Goal: Information Seeking & Learning: Learn about a topic

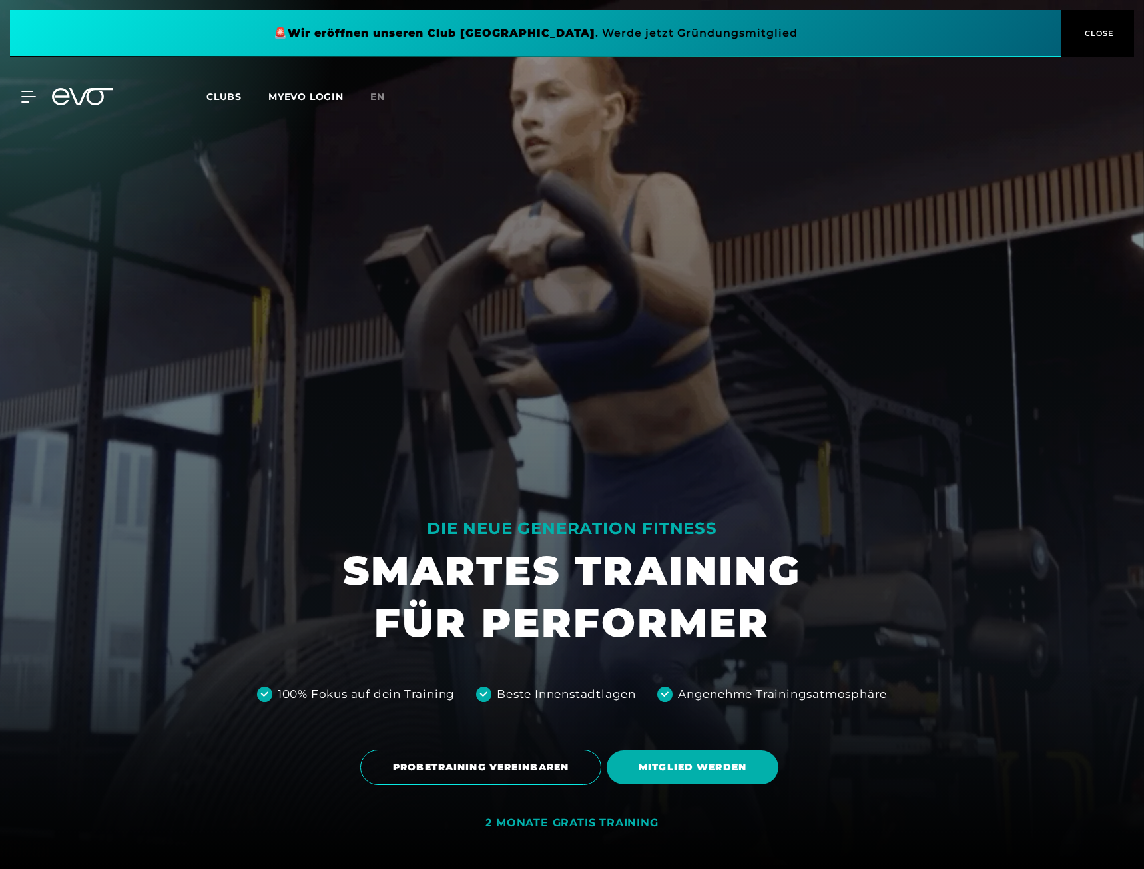
click at [738, 31] on span at bounding box center [535, 33] width 1051 height 47
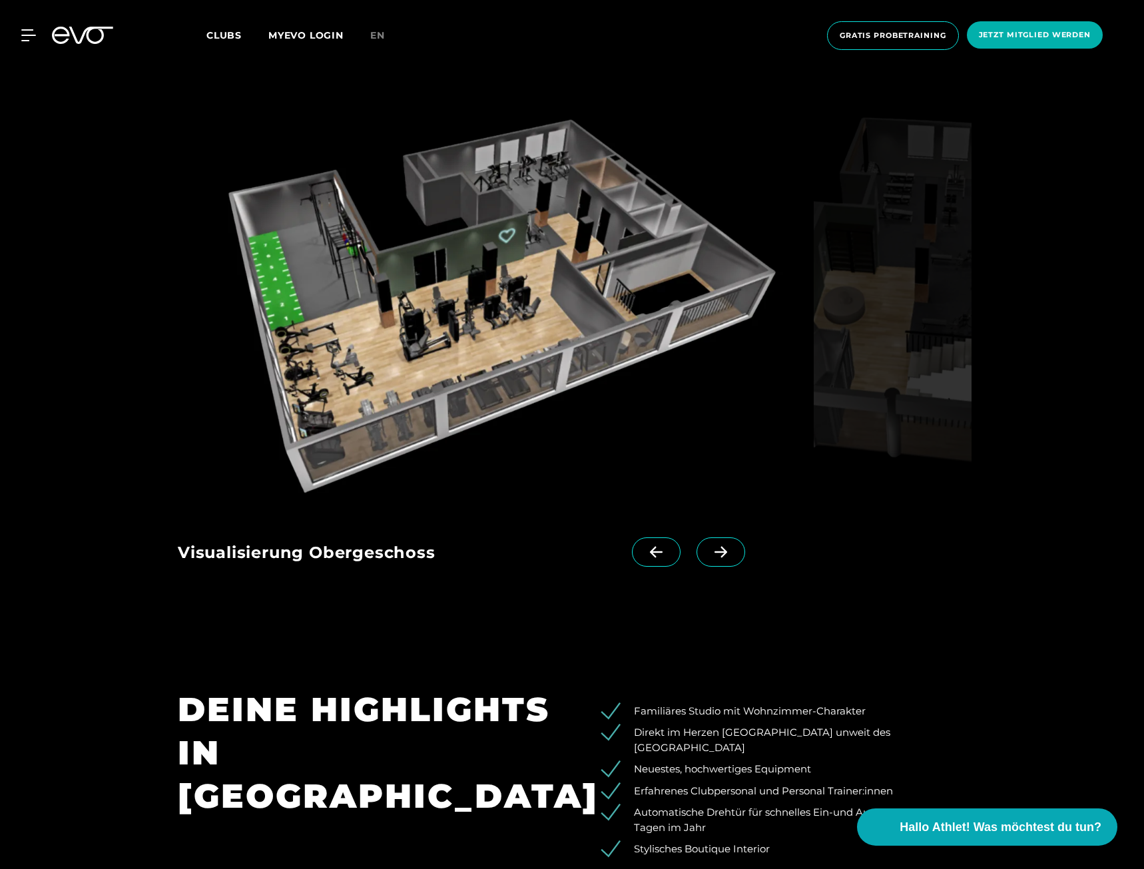
scroll to position [2309, 0]
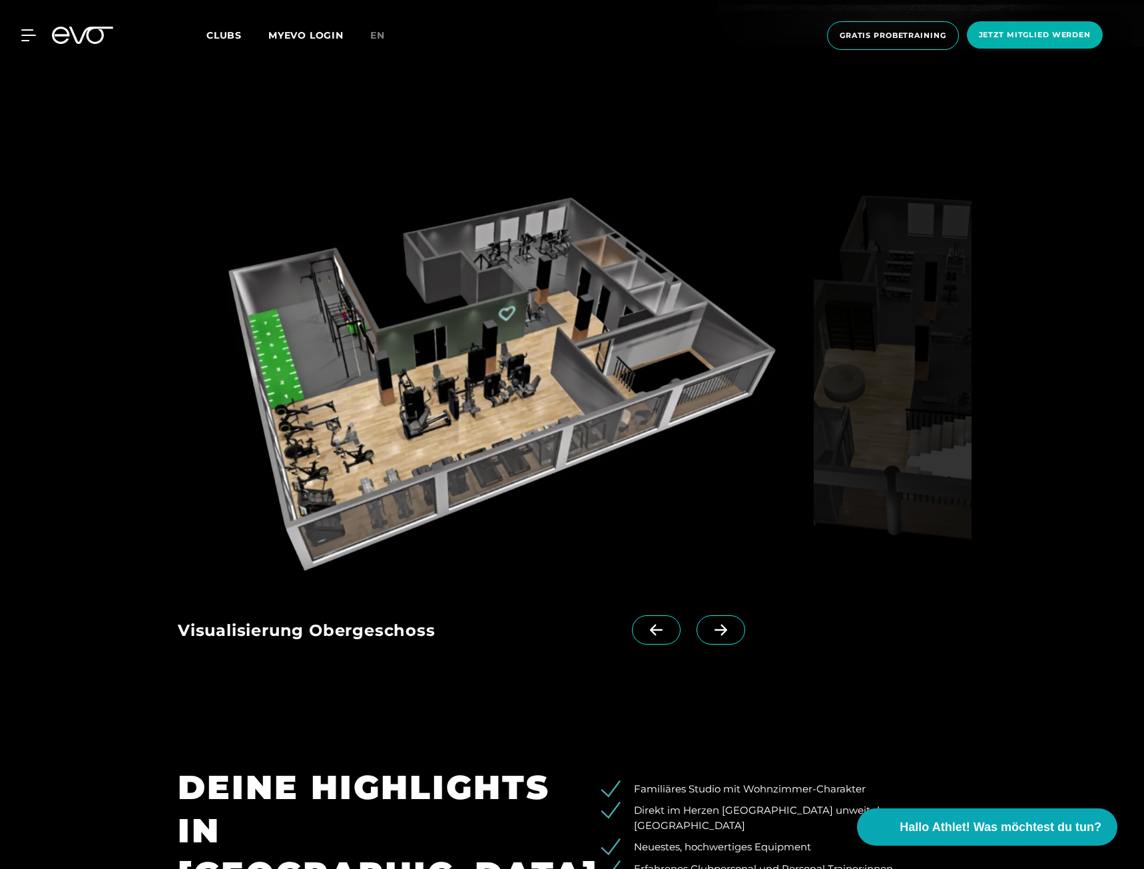
click at [706, 615] on span at bounding box center [720, 629] width 49 height 29
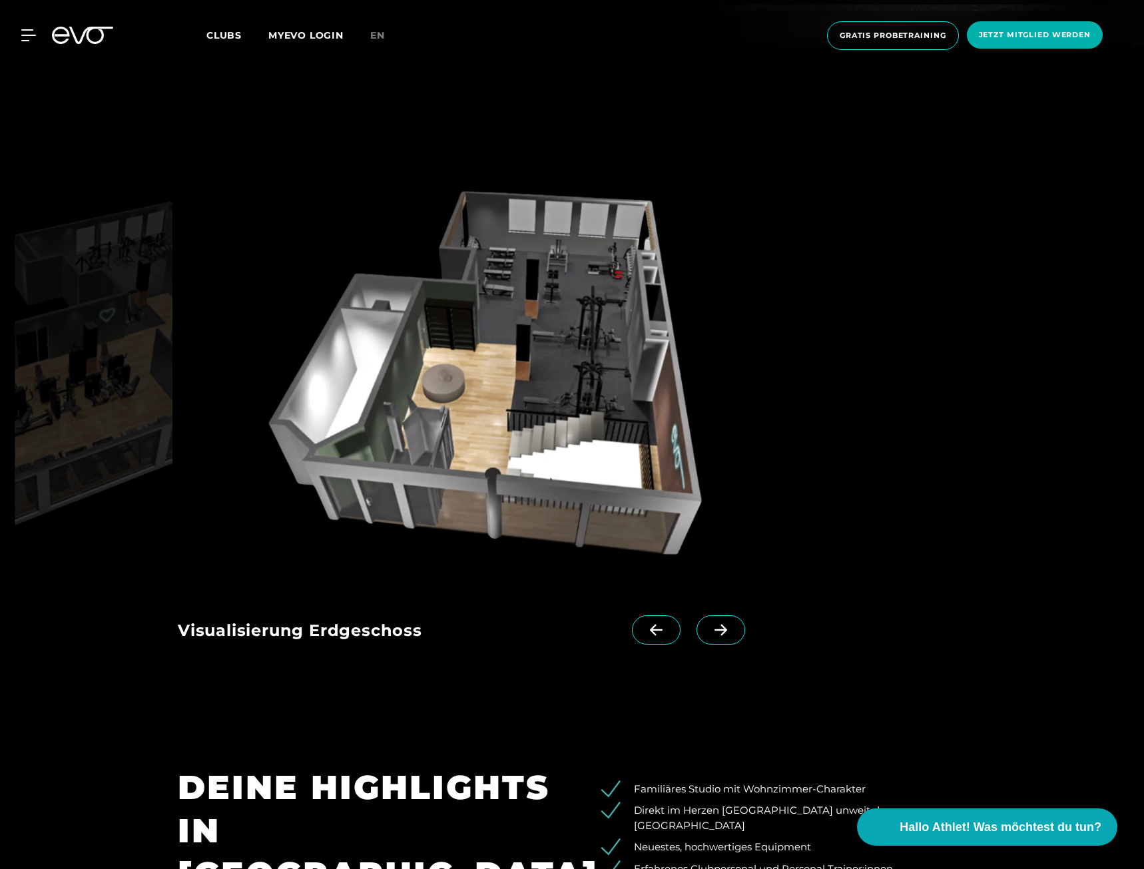
click at [706, 615] on span at bounding box center [720, 629] width 49 height 29
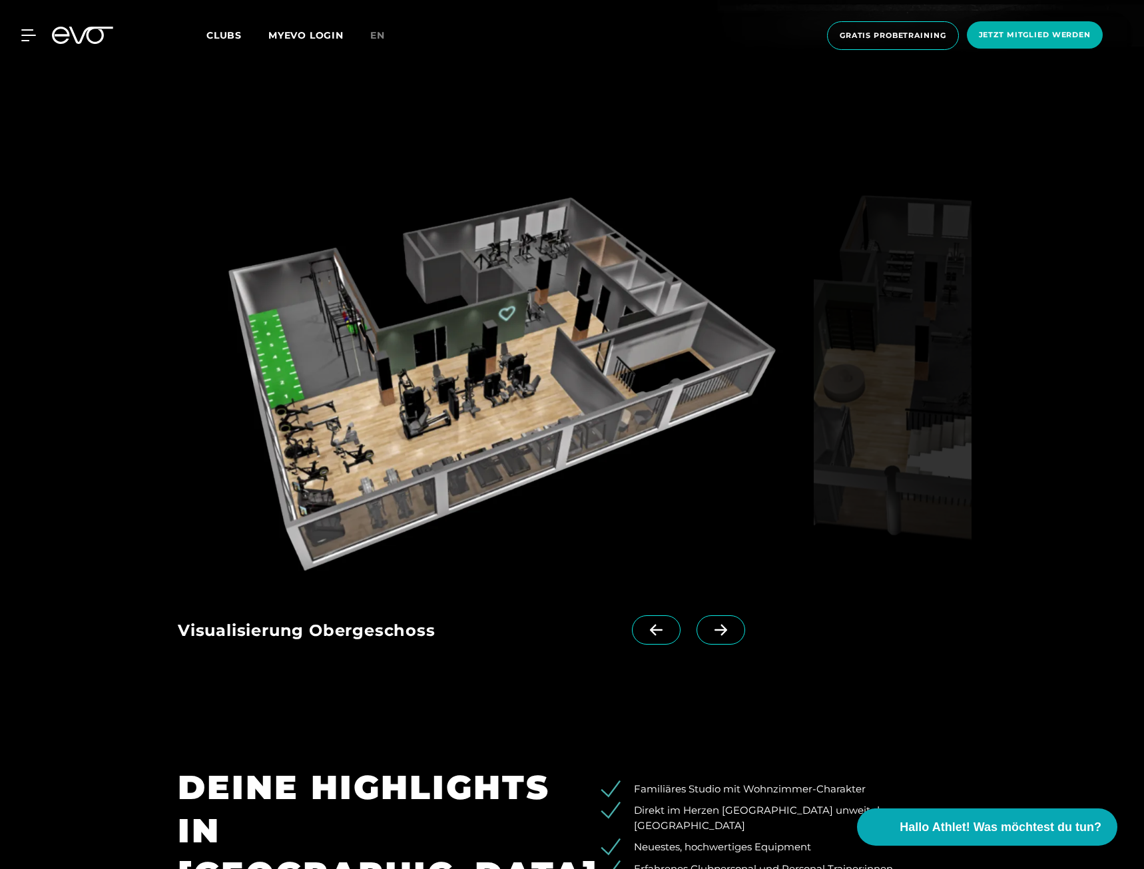
click at [706, 615] on span at bounding box center [720, 629] width 49 height 29
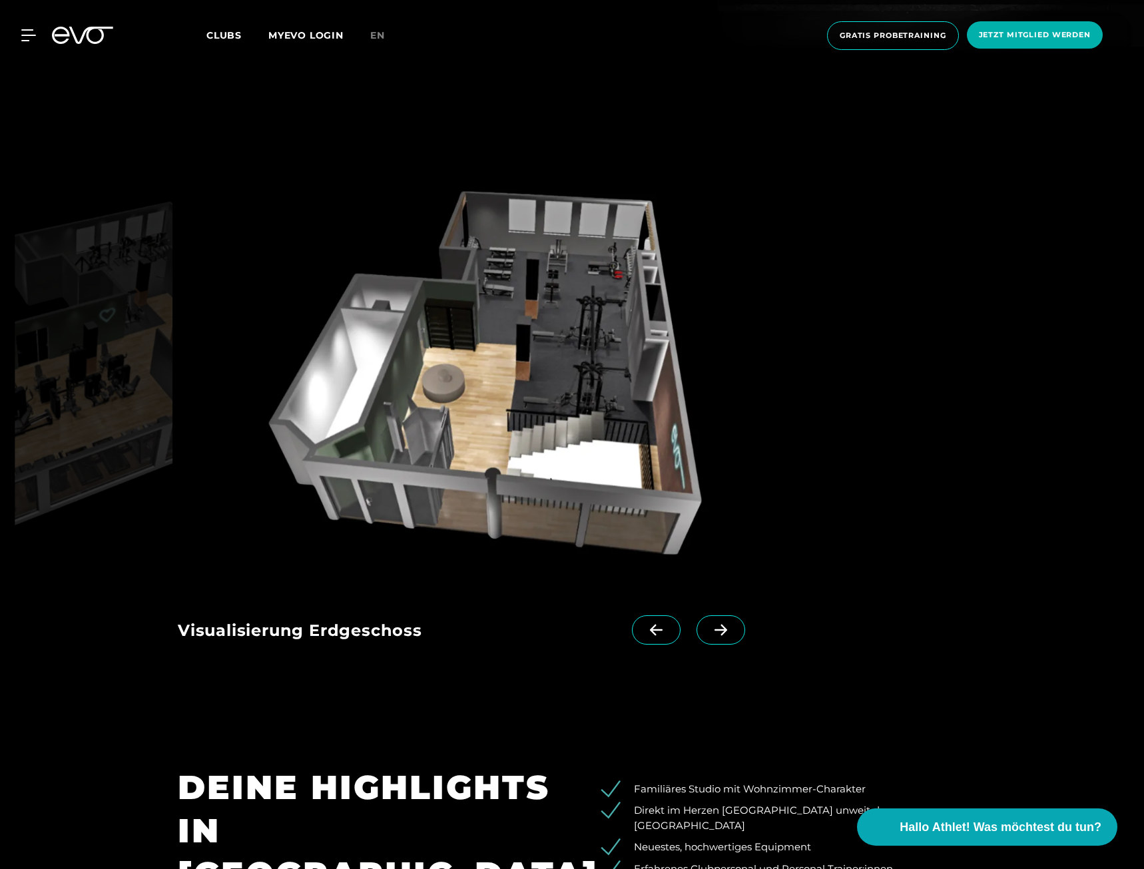
click at [706, 615] on span at bounding box center [720, 629] width 49 height 29
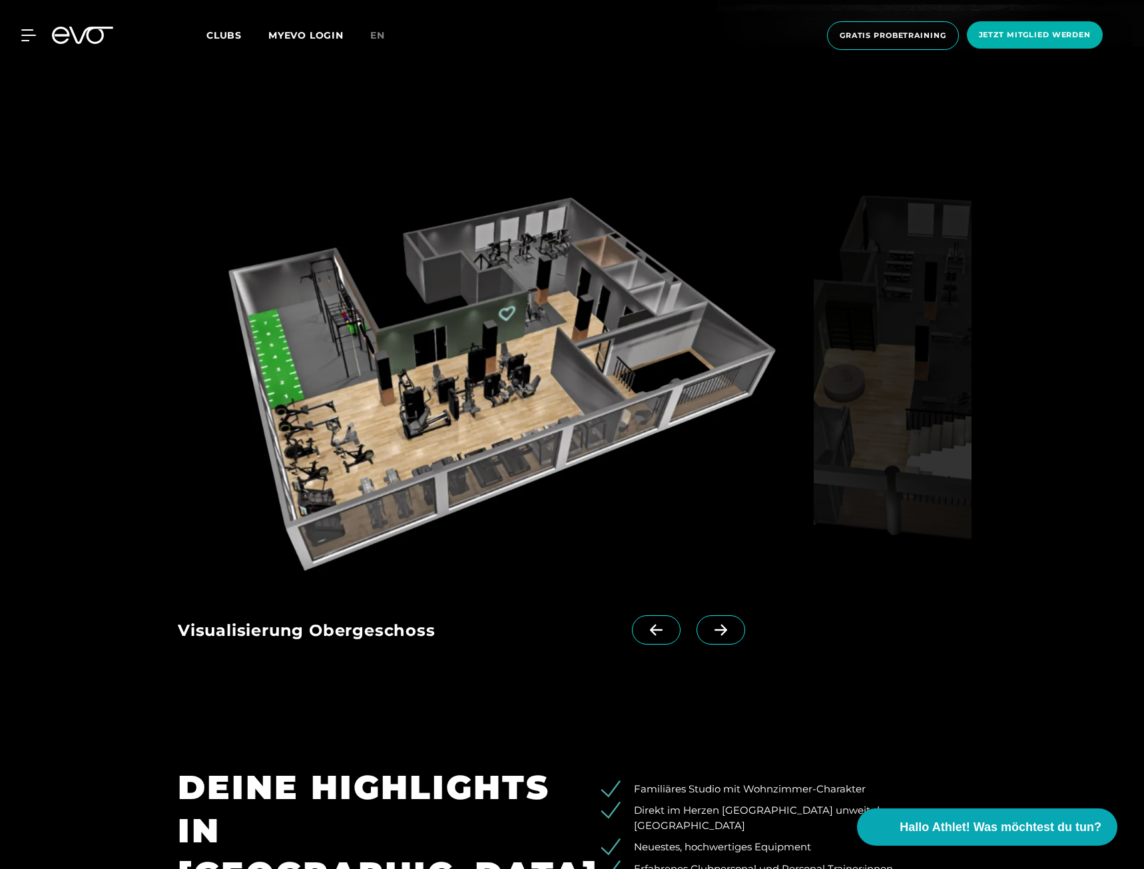
click at [706, 615] on span at bounding box center [720, 629] width 49 height 29
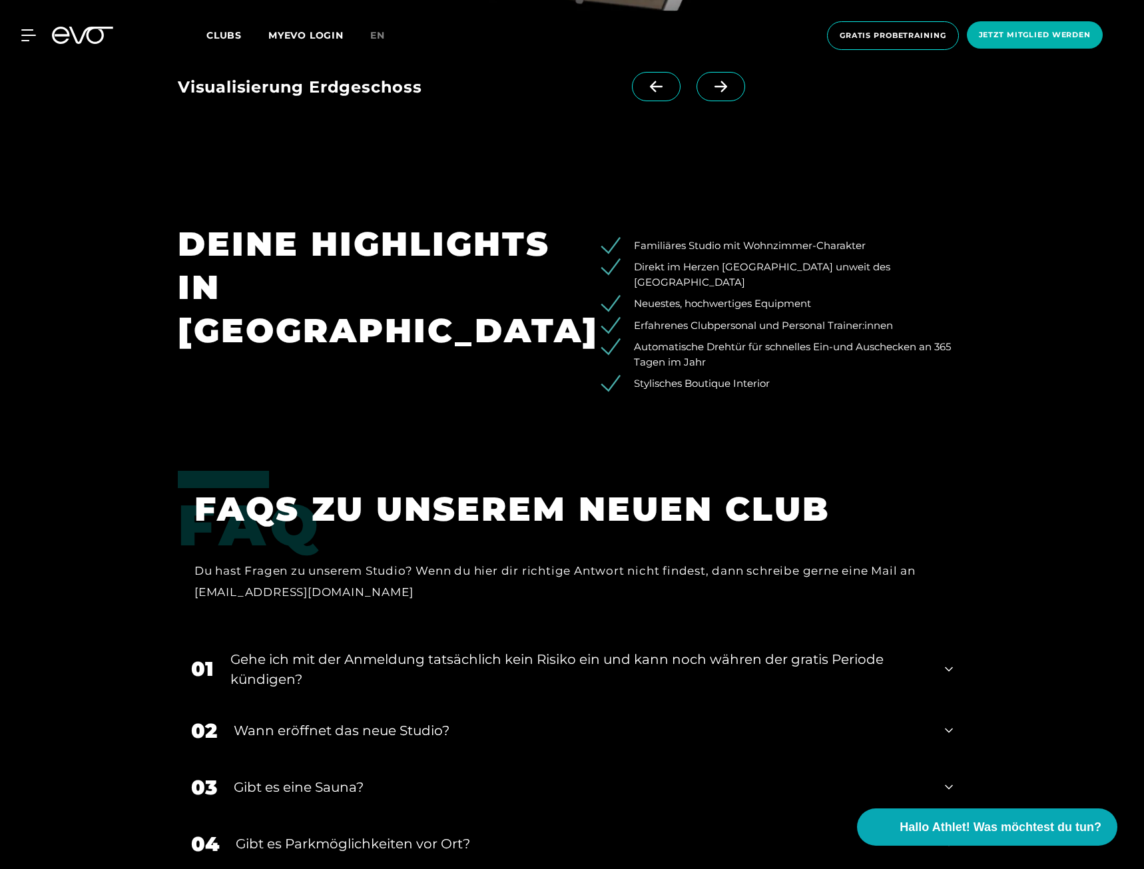
scroll to position [3056, 0]
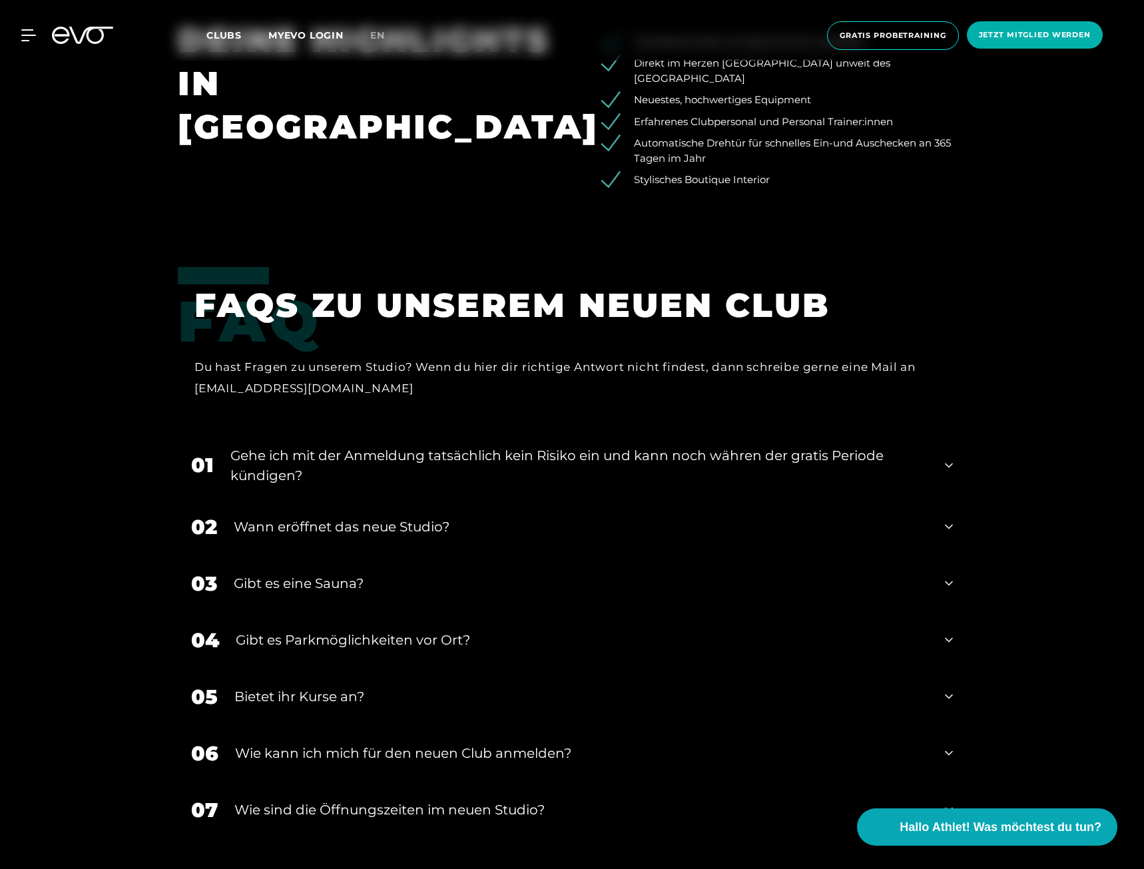
click at [548, 445] on div "Gehe ich mit der Anmeldung tatsächlich kein Risiko ein und kann noch währen der…" at bounding box center [579, 465] width 698 height 40
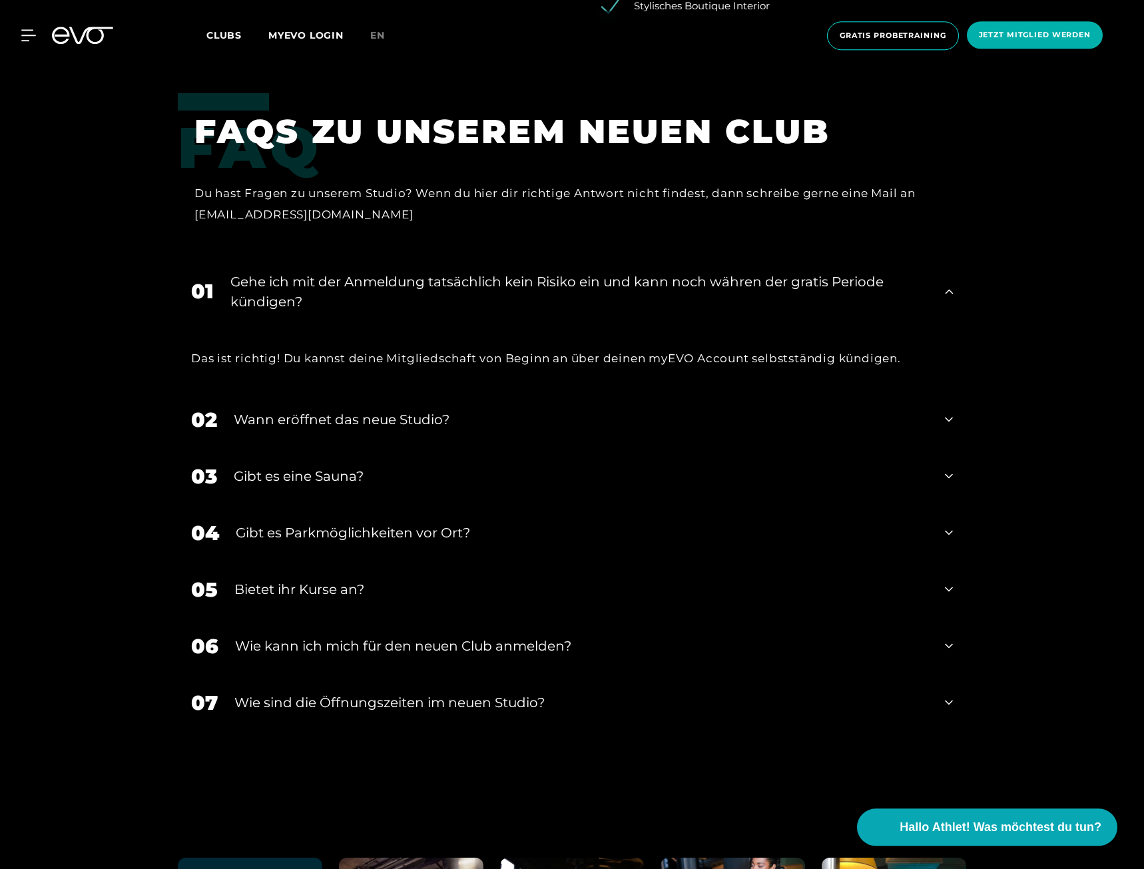
scroll to position [3260, 0]
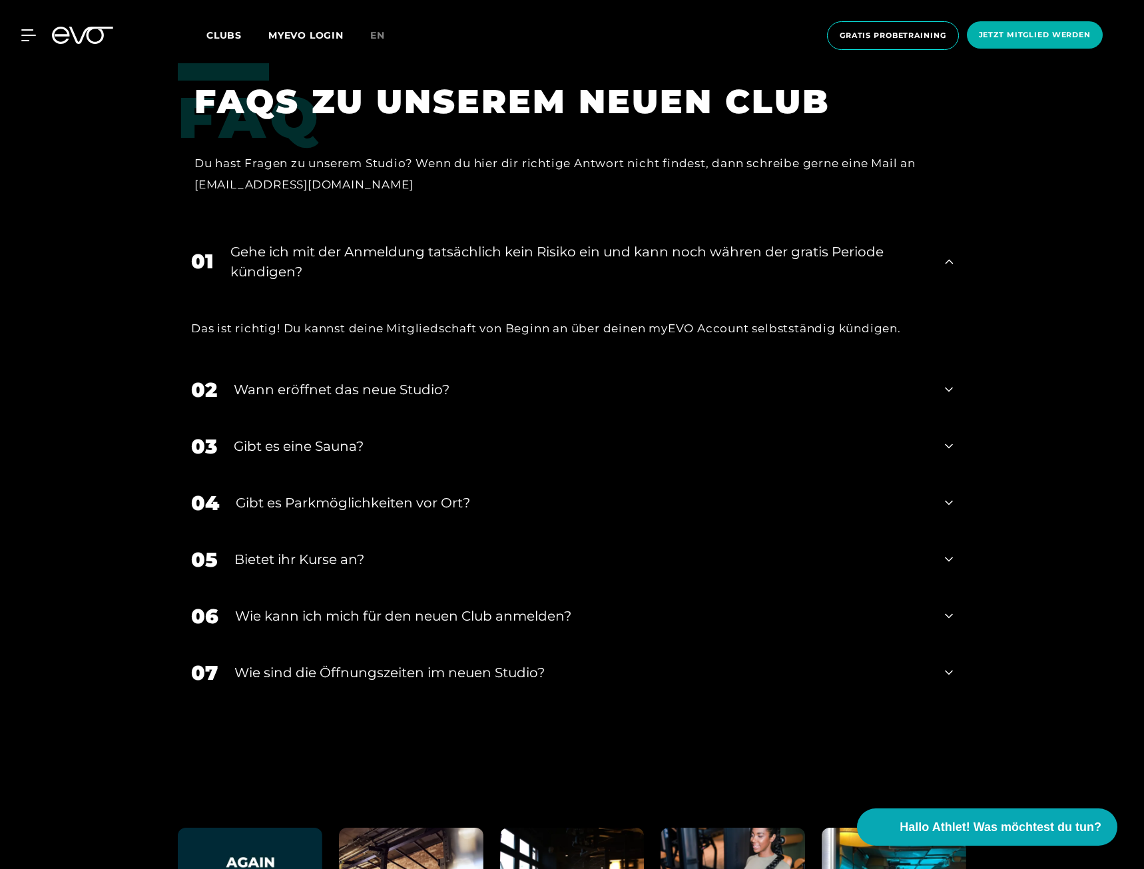
click at [362, 380] on div "Wann eröffnet das neue Studio?" at bounding box center [581, 390] width 694 height 20
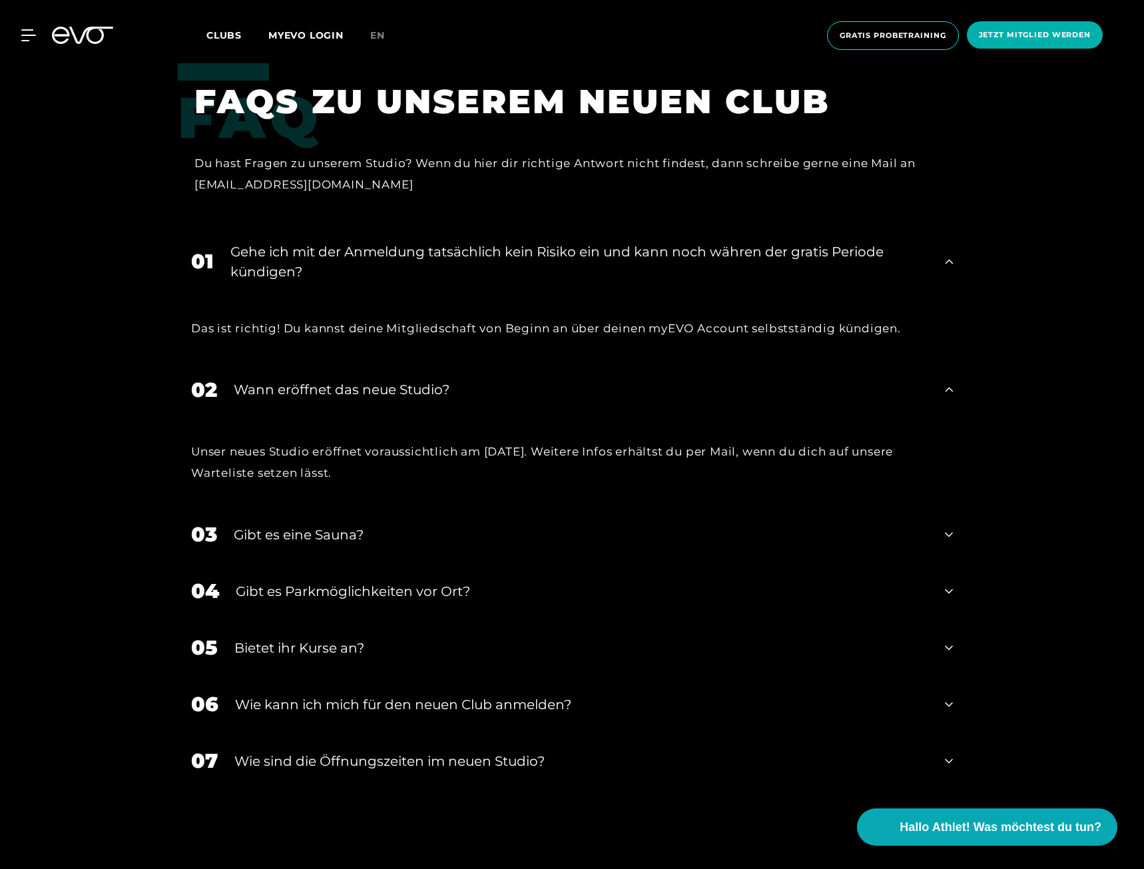
click at [465, 441] on div "Unser neues Studio eröffnet voraussichtlich am [DATE]. Weitere Infos erhältst d…" at bounding box center [572, 462] width 762 height 43
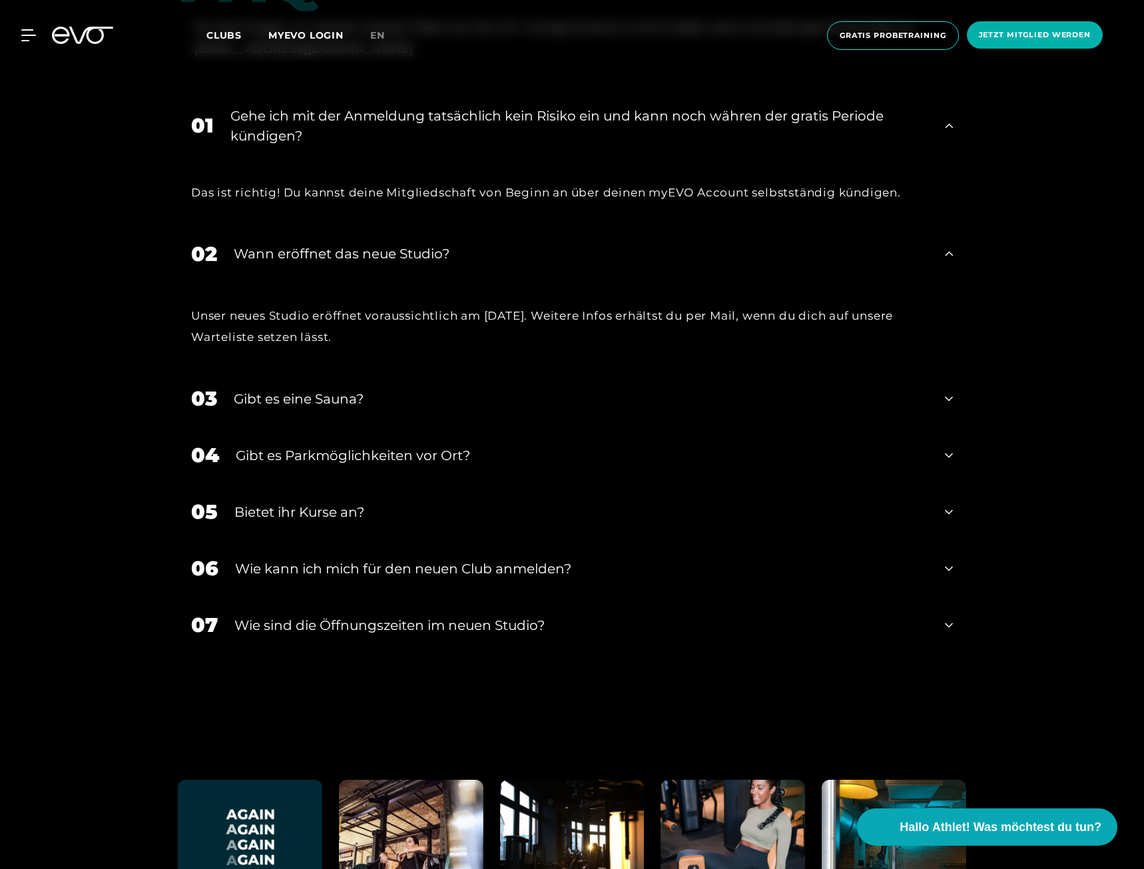
scroll to position [3464, 0]
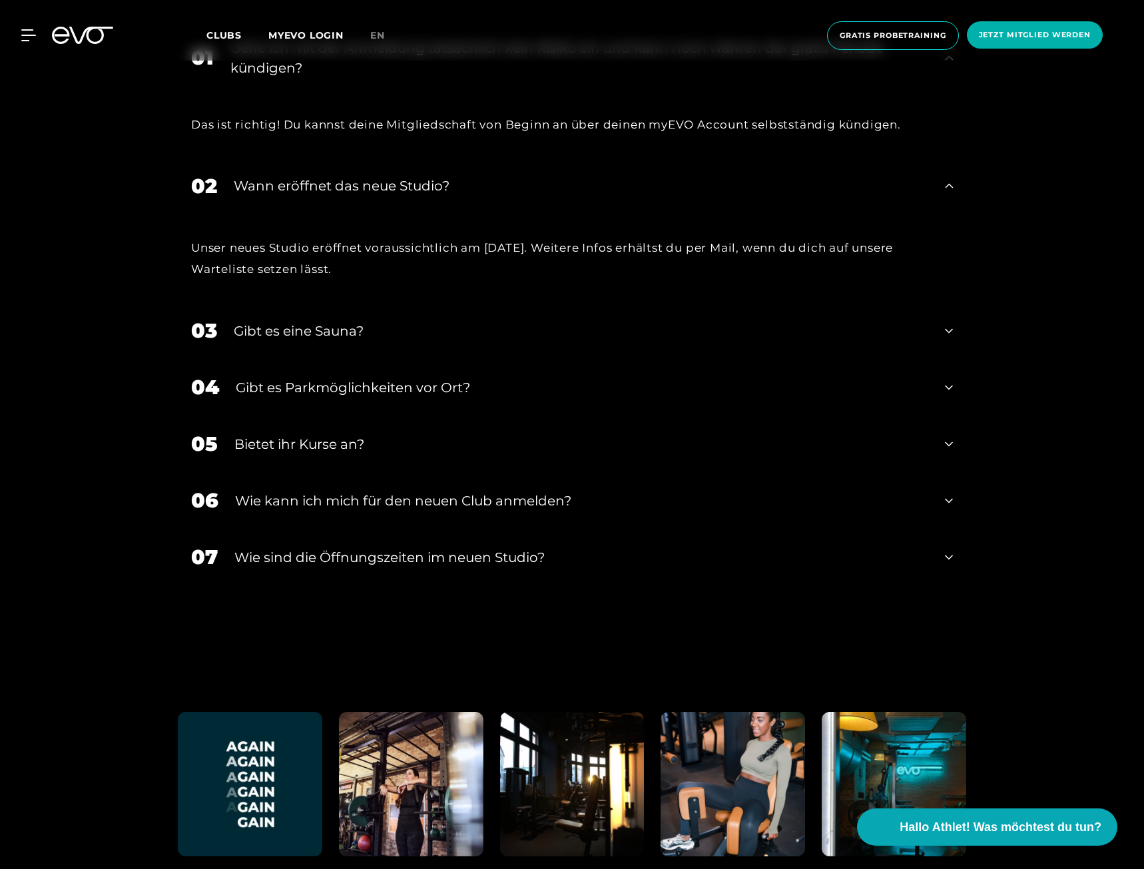
click at [306, 491] on div "Wie kann ich mich für den neuen Club anmelden?" at bounding box center [581, 501] width 693 height 20
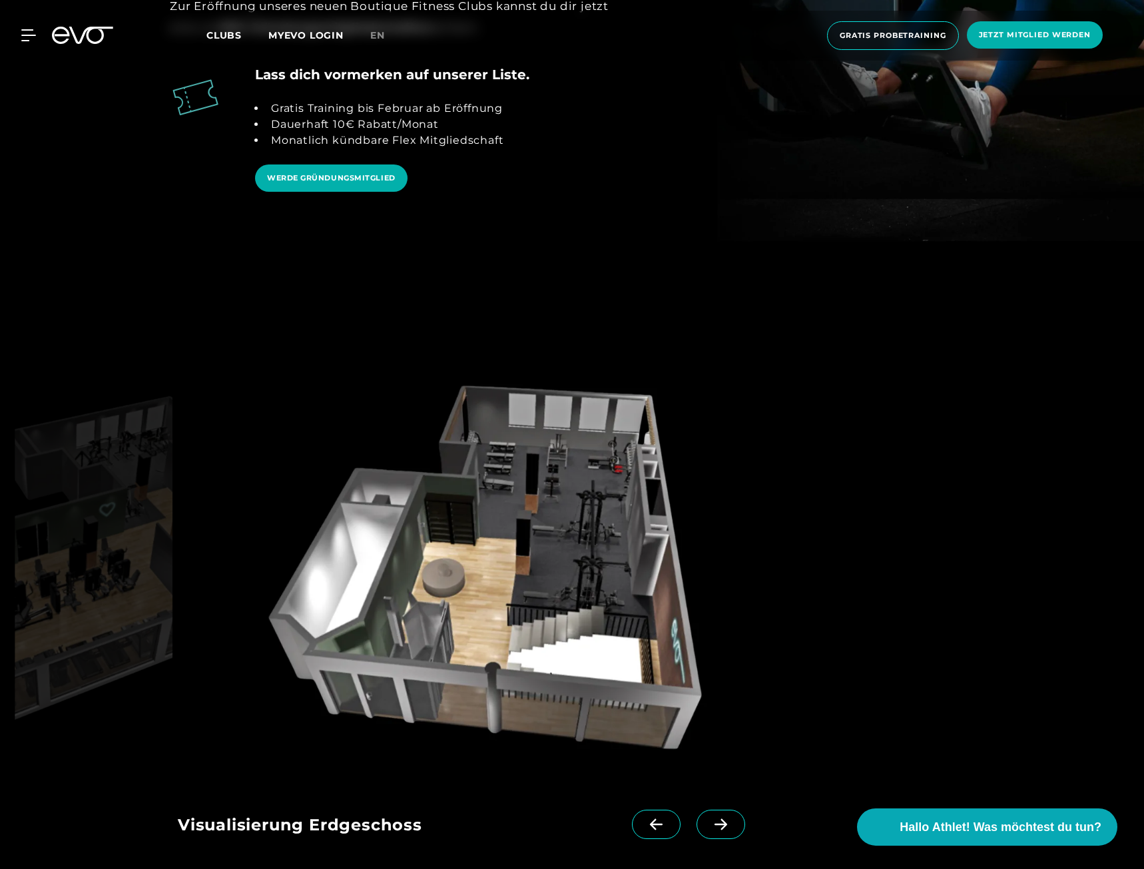
scroll to position [2115, 0]
click at [671, 809] on span at bounding box center [656, 823] width 49 height 29
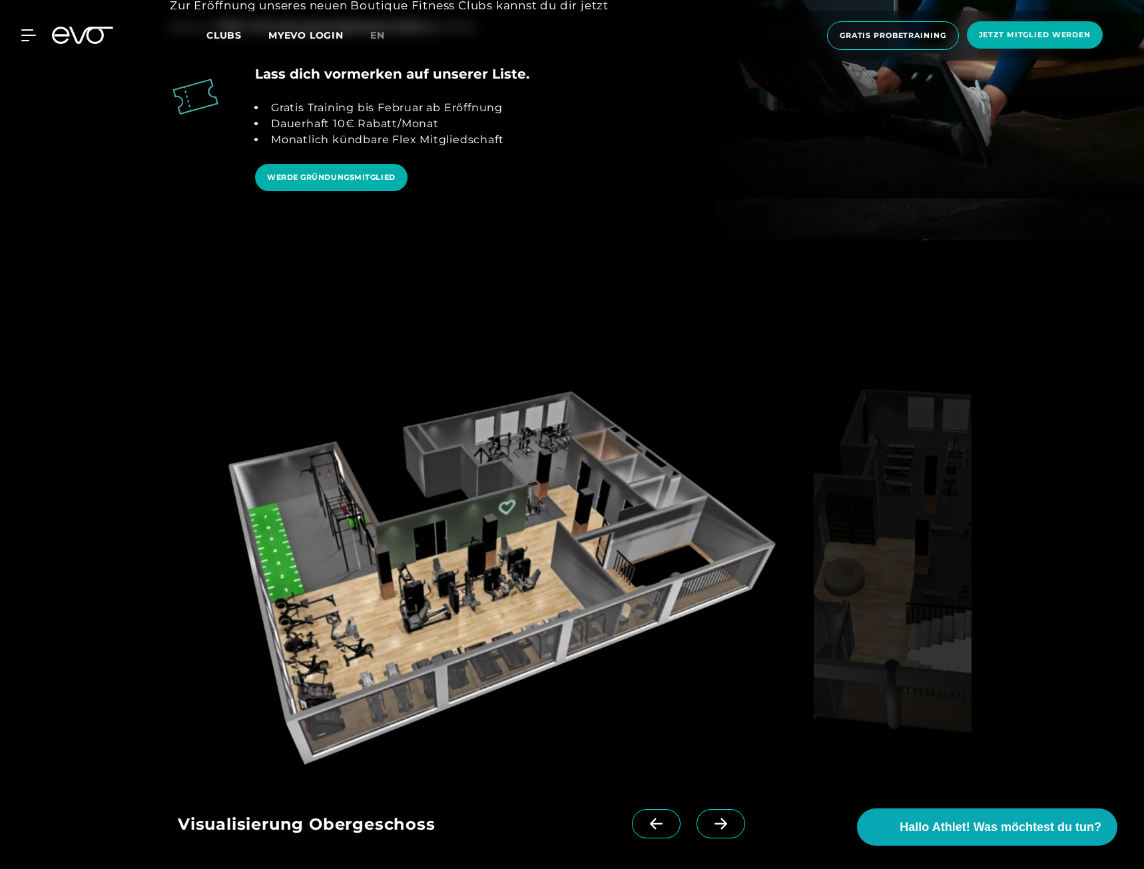
click at [730, 818] on icon at bounding box center [720, 824] width 23 height 12
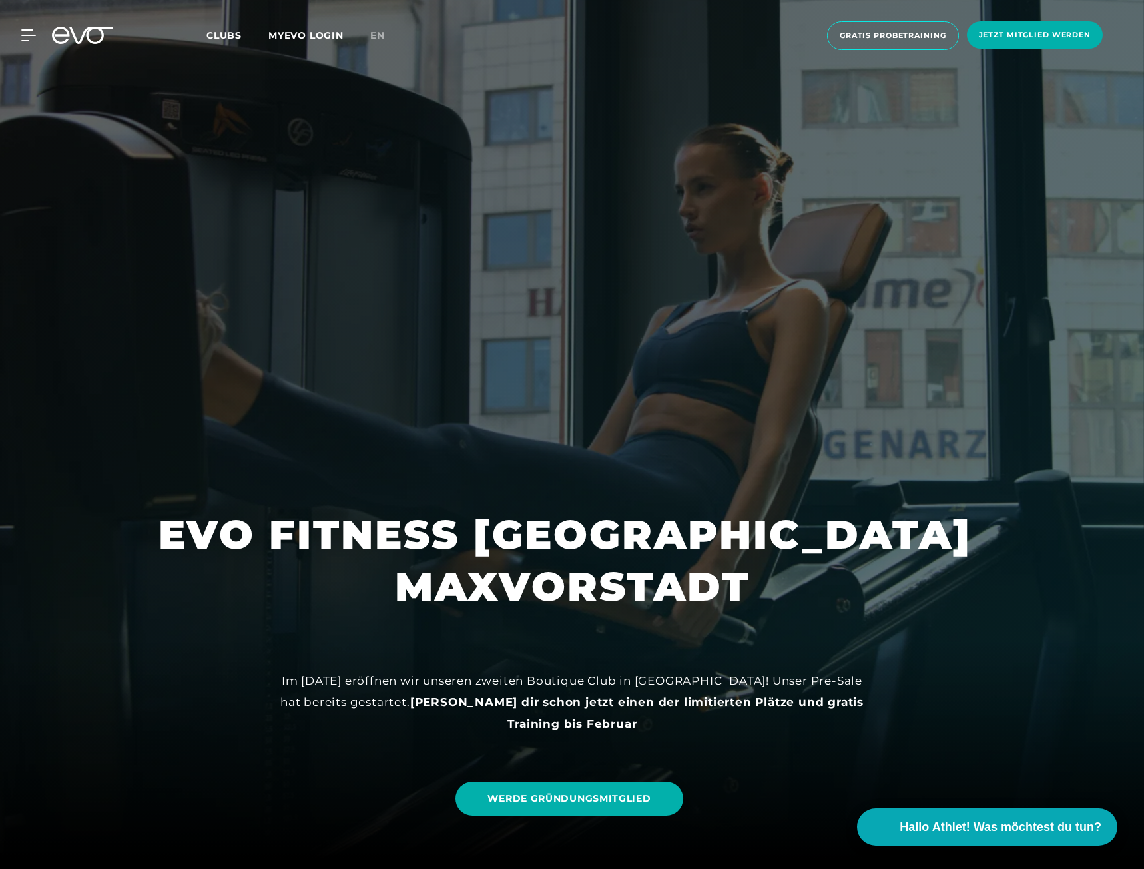
scroll to position [0, 0]
